Goal: Find specific page/section

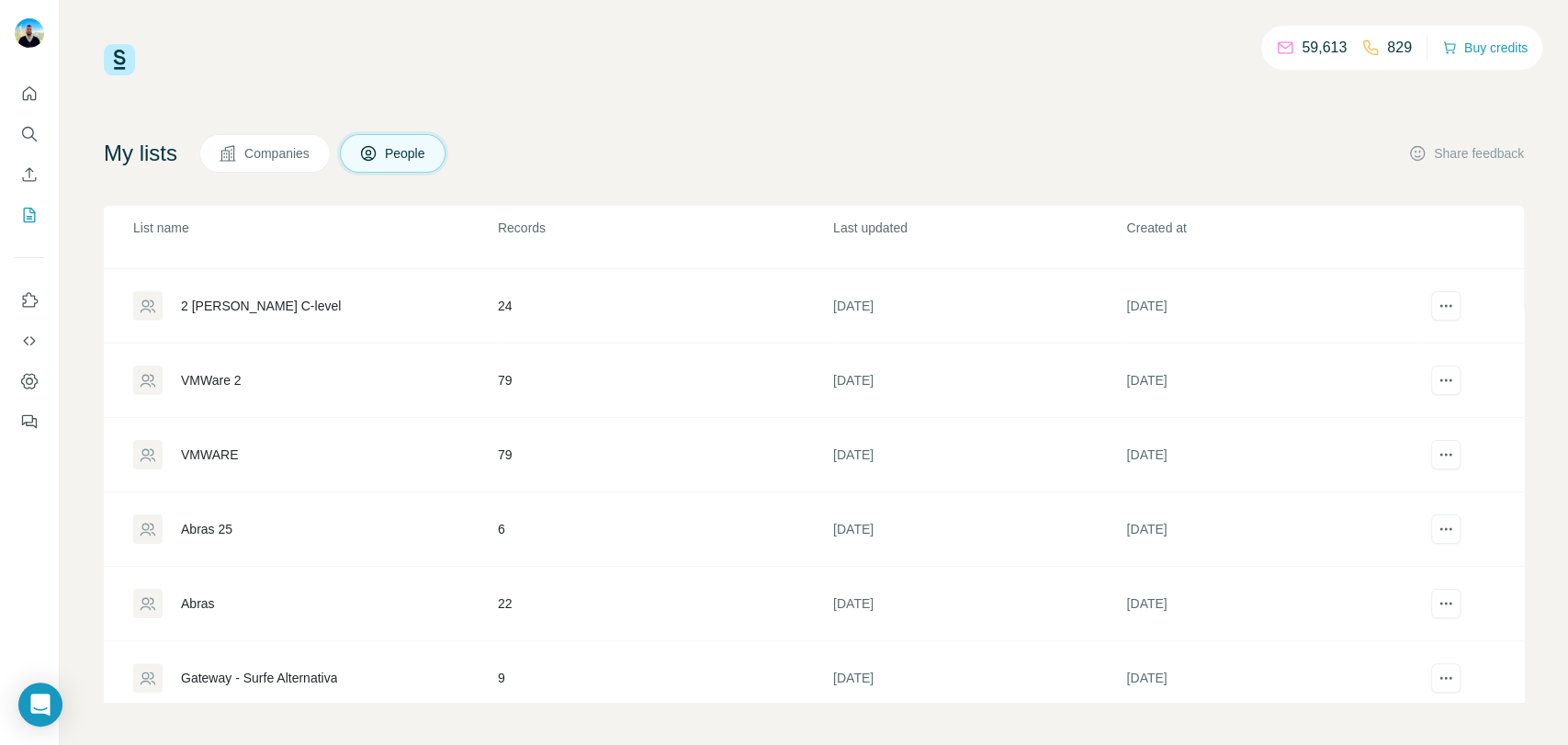
scroll to position [204, 0]
click at [234, 377] on div "VMWARE" at bounding box center [209, 381] width 56 height 18
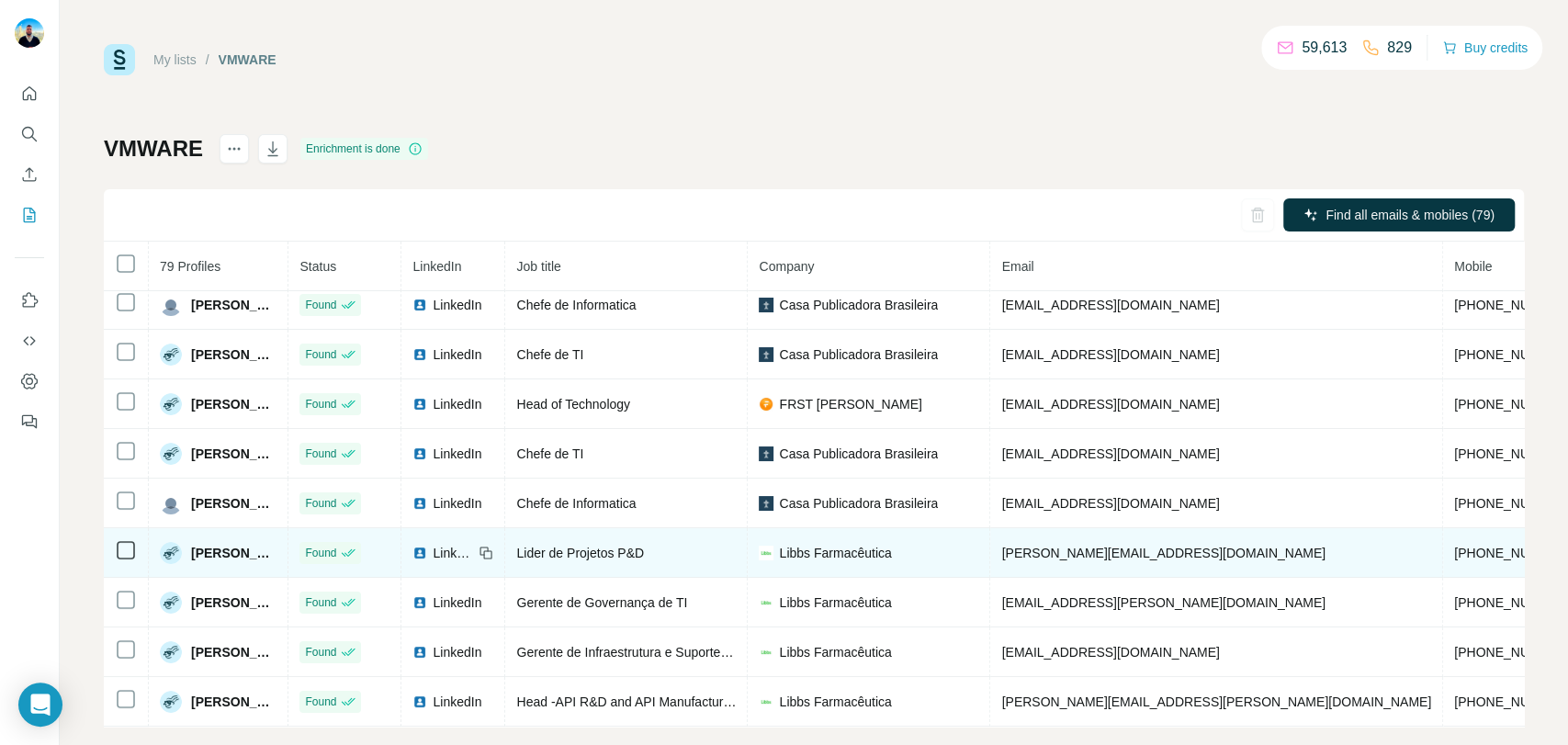
scroll to position [26, 0]
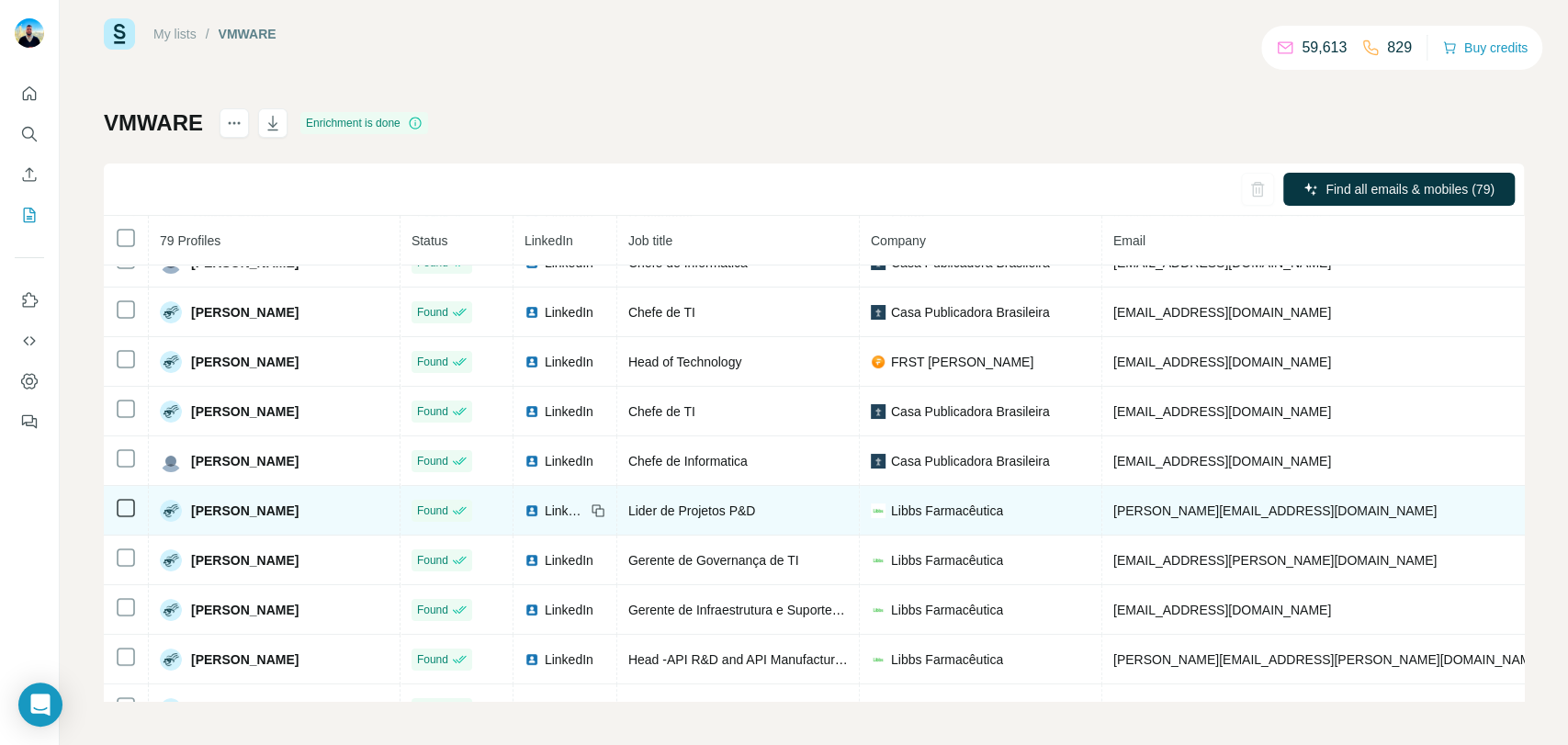
drag, startPoint x: 1272, startPoint y: 509, endPoint x: 1262, endPoint y: 509, distance: 10.0
click at [1262, 509] on td "[PERSON_NAME][EMAIL_ADDRESS][DOMAIN_NAME]" at bounding box center [1328, 511] width 453 height 50
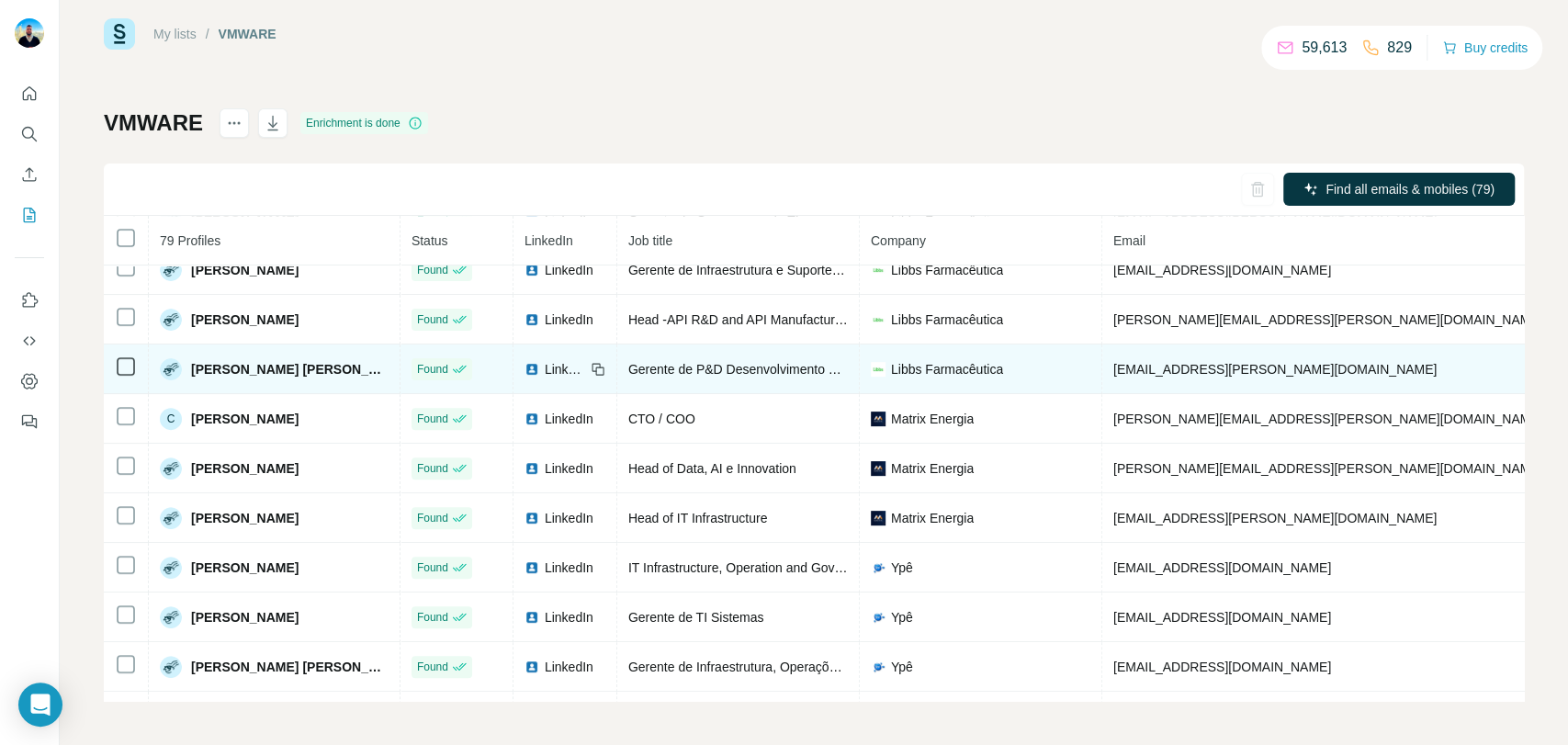
scroll to position [579, 0]
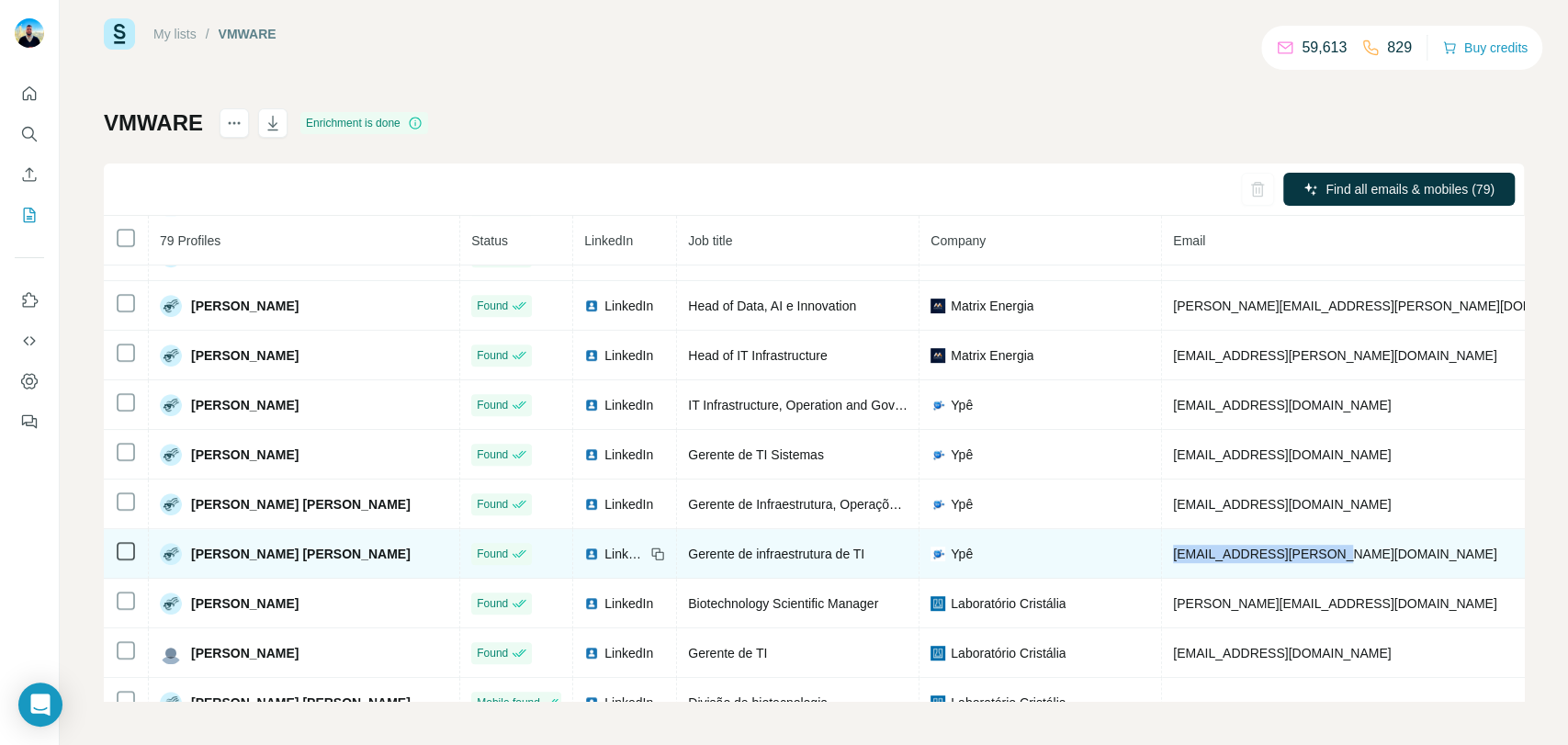
drag, startPoint x: 1234, startPoint y: 561, endPoint x: 1067, endPoint y: 577, distance: 167.8
click at [1162, 577] on td "[EMAIL_ADDRESS][PERSON_NAME][DOMAIN_NAME]" at bounding box center [1388, 554] width 453 height 50
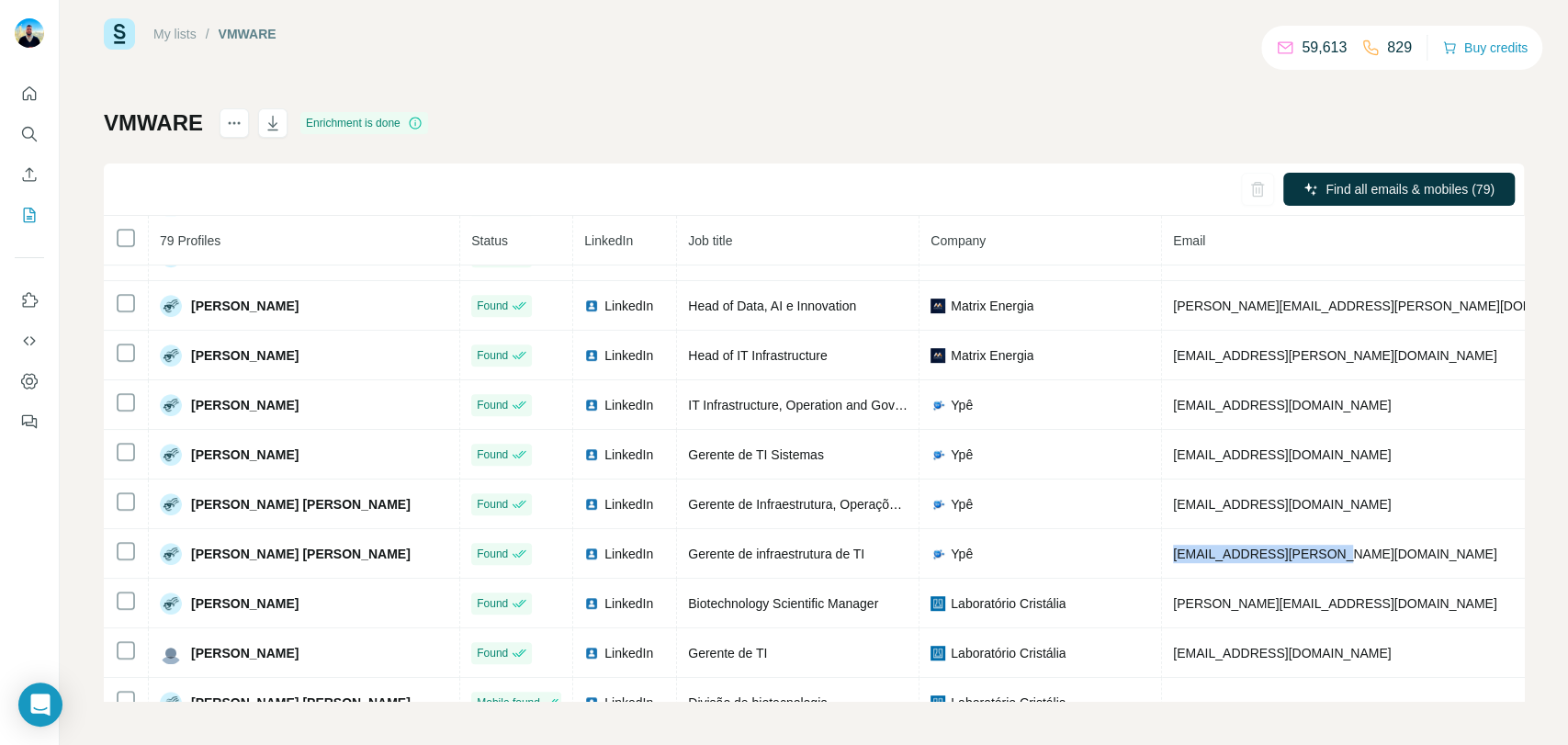
copy span "[EMAIL_ADDRESS][PERSON_NAME][DOMAIN_NAME]"
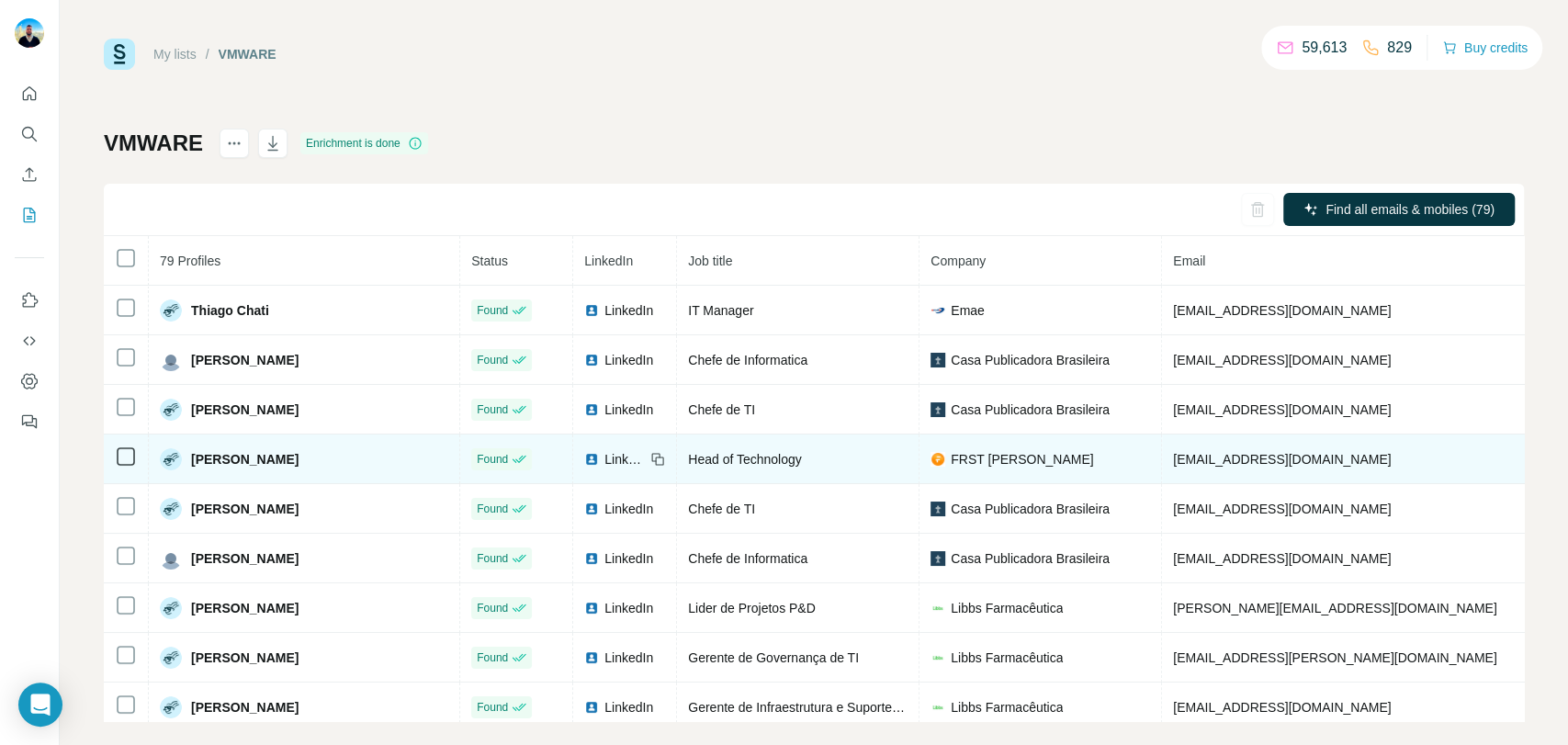
scroll to position [0, 0]
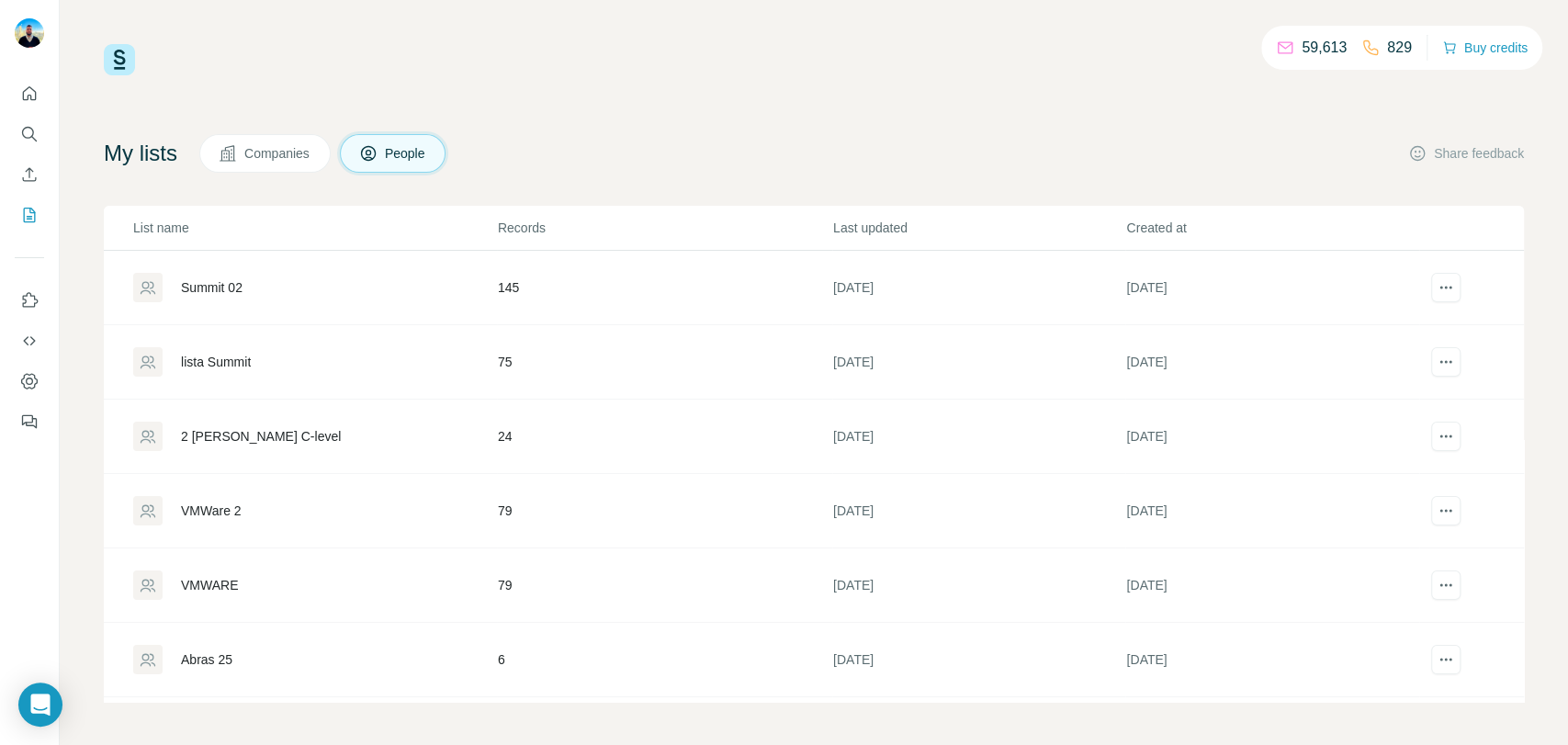
click at [225, 355] on div "lista Summit" at bounding box center [215, 361] width 70 height 18
